Goal: Navigation & Orientation: Find specific page/section

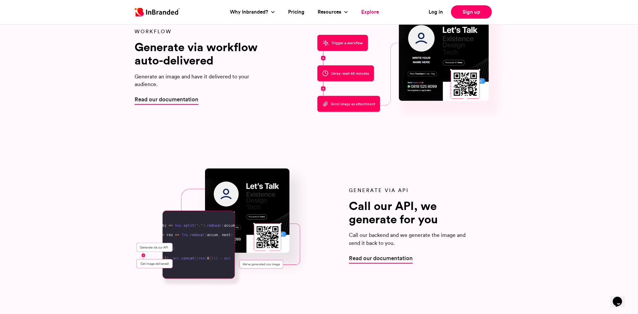
click at [361, 15] on link "Explore" at bounding box center [370, 12] width 18 height 8
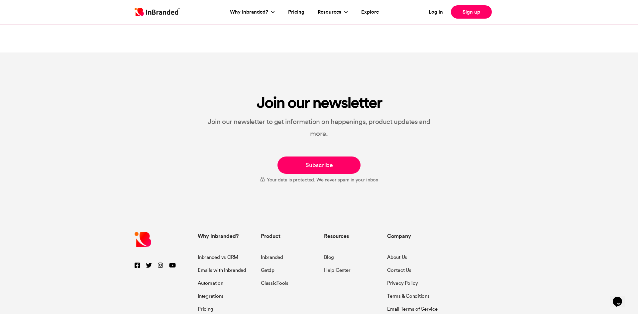
scroll to position [3616, 0]
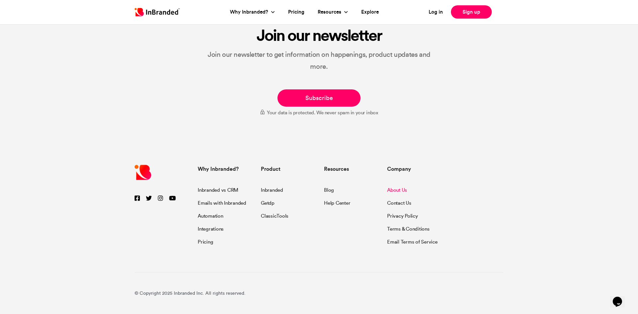
click at [395, 192] on link "About Us" at bounding box center [397, 191] width 20 height 9
click at [396, 204] on link "Contact Us" at bounding box center [399, 202] width 24 height 13
click at [395, 187] on link "About Us" at bounding box center [397, 191] width 20 height 9
click at [413, 228] on link "Terms & Conditions" at bounding box center [408, 228] width 43 height 13
click at [409, 242] on link "Email Terms of Service" at bounding box center [412, 240] width 50 height 11
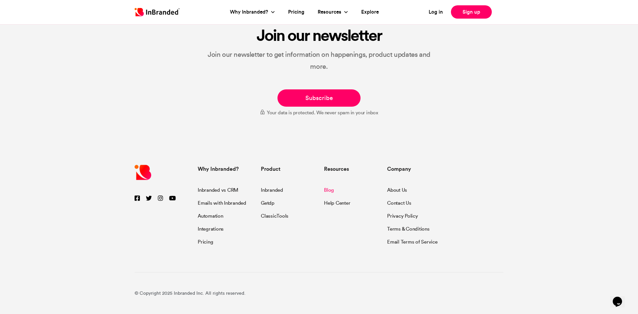
click at [331, 195] on link "Blog" at bounding box center [329, 191] width 10 height 9
click at [173, 15] on img at bounding box center [157, 12] width 45 height 8
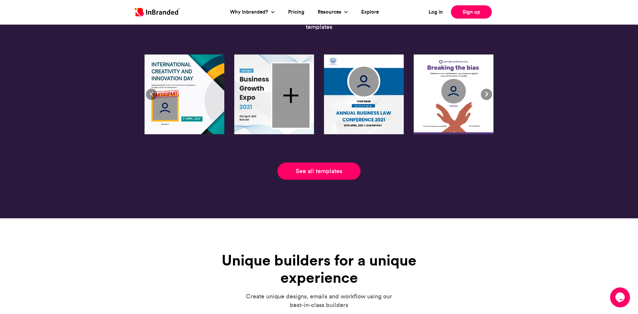
scroll to position [1501, 0]
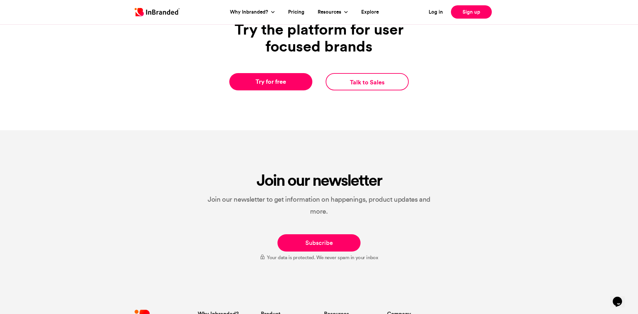
scroll to position [2362, 0]
